Goal: Task Accomplishment & Management: Manage account settings

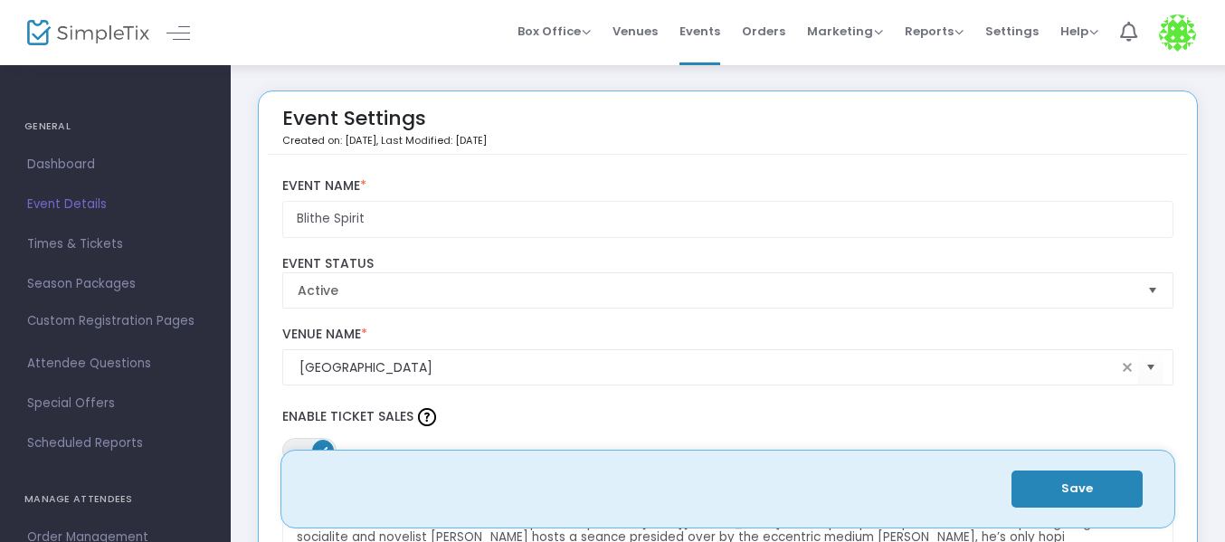
scroll to position [0, 0]
type input "Blithe Spirit"
type textarea "The New Deal Creative Arts Center is proud to present: [DATE][PERSON_NAME] Blit…"
type input "Buy Tickets"
type input "[GEOGRAPHIC_DATA]"
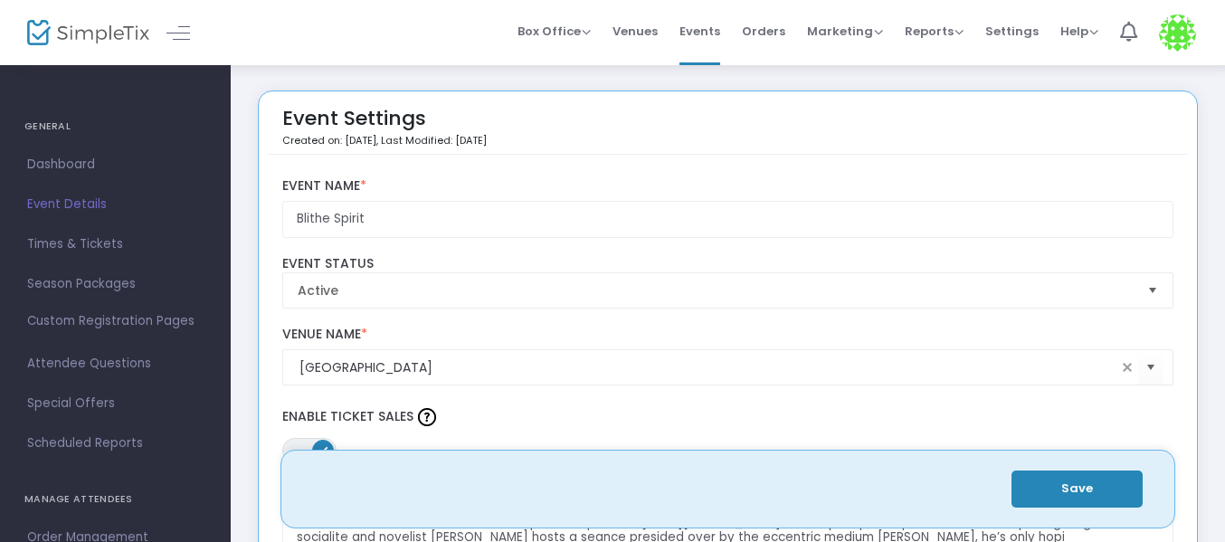
click at [1096, 505] on button "Save" at bounding box center [1076, 488] width 131 height 37
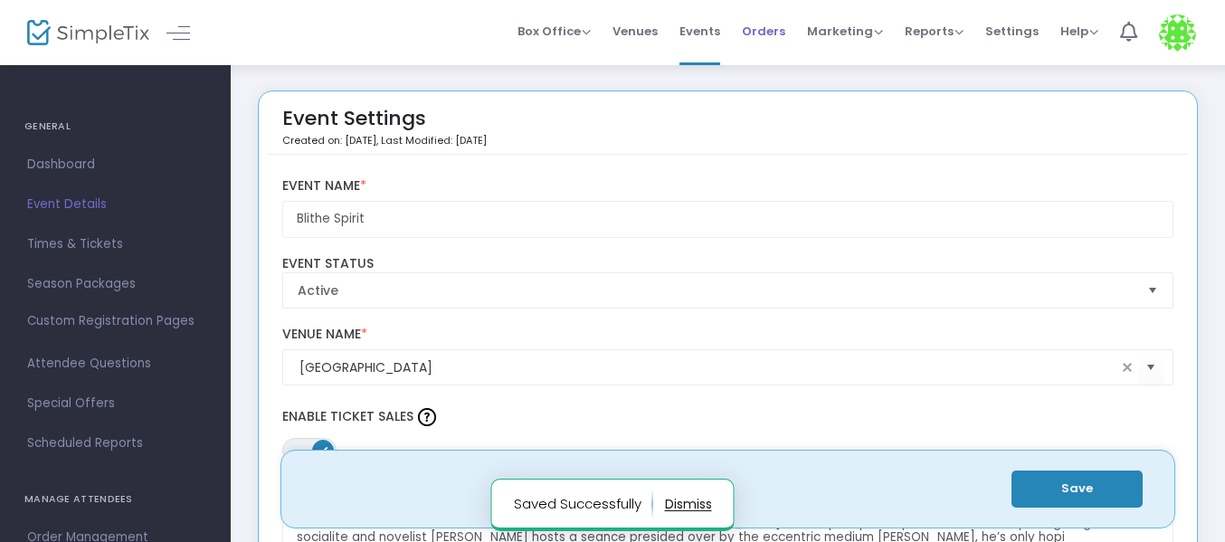
click at [773, 38] on span "Orders" at bounding box center [763, 31] width 43 height 46
